Goal: Browse casually

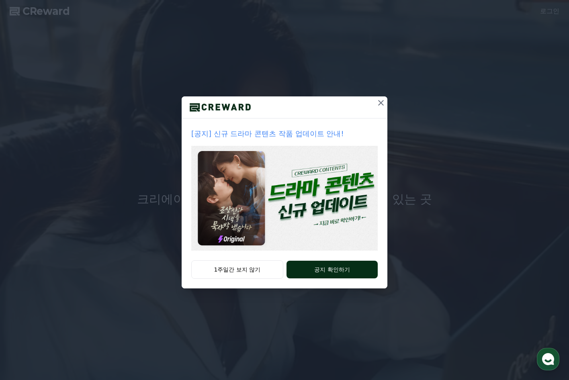
click at [317, 277] on button "공지 확인하기" at bounding box center [331, 270] width 91 height 18
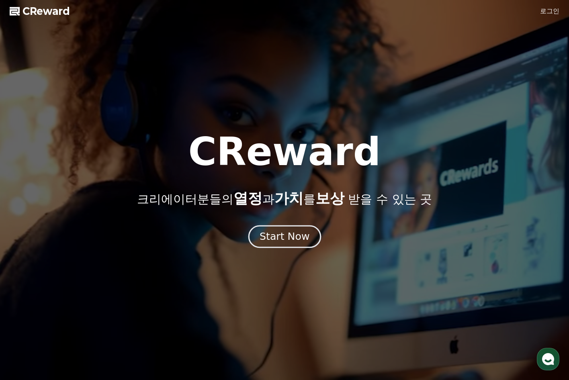
click at [292, 233] on div "Start Now" at bounding box center [284, 237] width 50 height 14
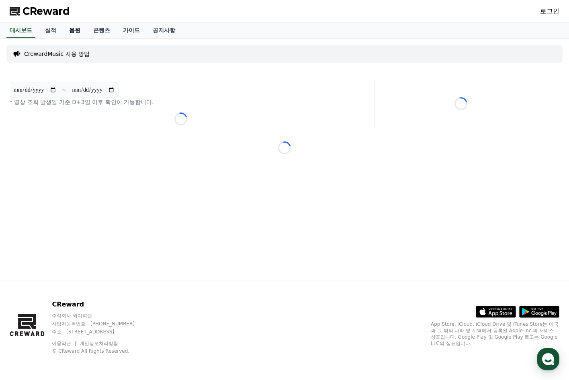
click at [76, 31] on link "음원" at bounding box center [75, 30] width 24 height 15
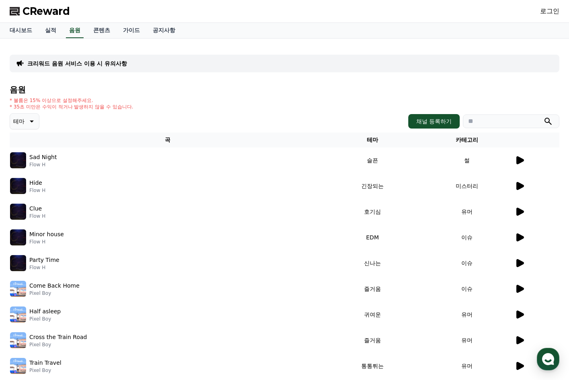
click at [24, 164] on img at bounding box center [18, 160] width 16 height 16
click at [517, 163] on icon at bounding box center [520, 160] width 8 height 8
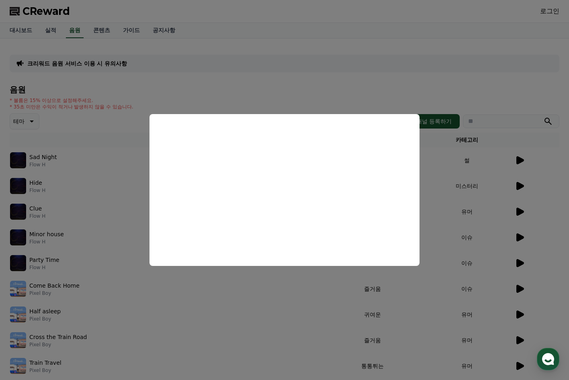
click at [519, 315] on button "close modal" at bounding box center [284, 190] width 569 height 380
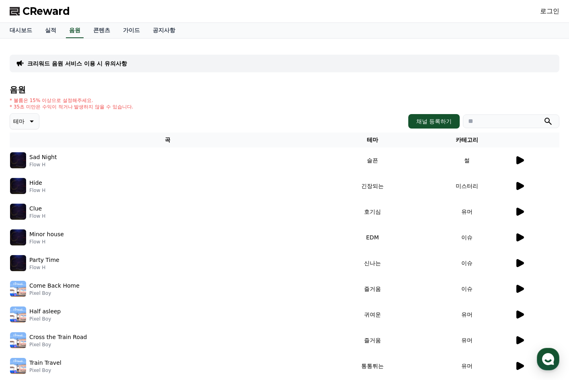
click at [519, 315] on icon at bounding box center [520, 315] width 8 height 8
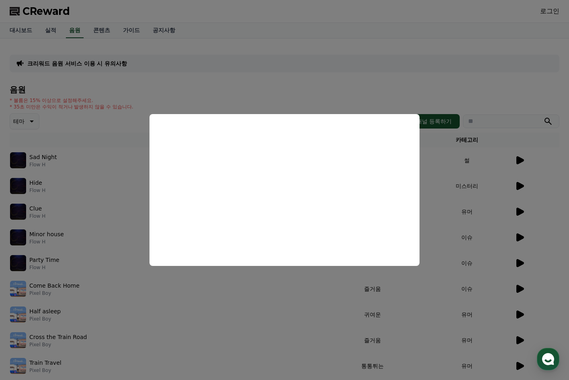
click at [390, 32] on button "close modal" at bounding box center [284, 190] width 569 height 380
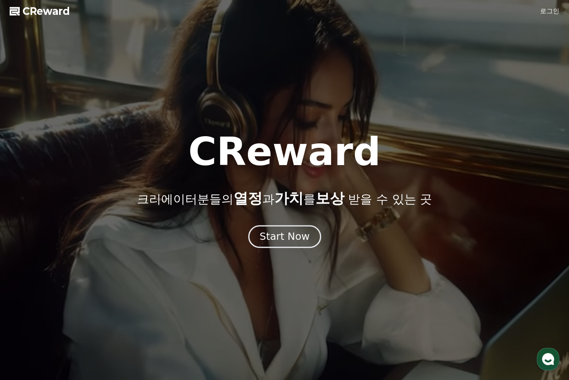
click at [281, 235] on div "Start Now" at bounding box center [284, 237] width 50 height 14
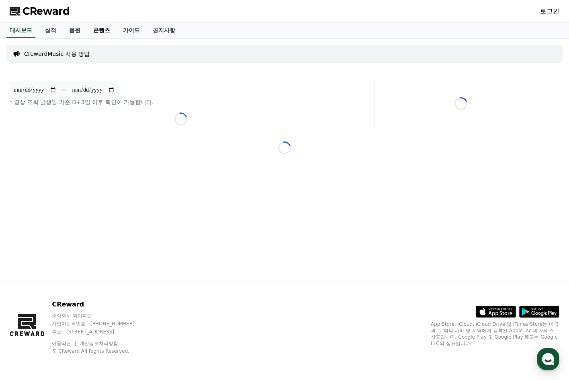
click at [99, 33] on link "콘텐츠" at bounding box center [102, 30] width 30 height 15
